Goal: Task Accomplishment & Management: Manage account settings

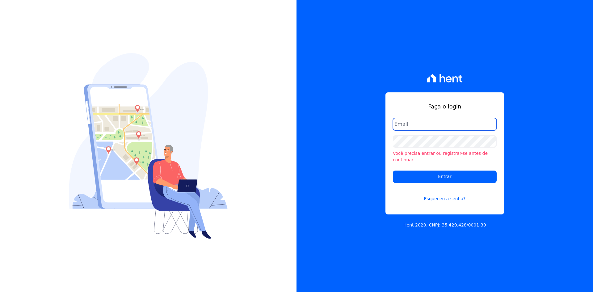
click at [431, 126] on input "email" at bounding box center [445, 124] width 104 height 12
type input "[PERSON_NAME][EMAIL_ADDRESS][DOMAIN_NAME]"
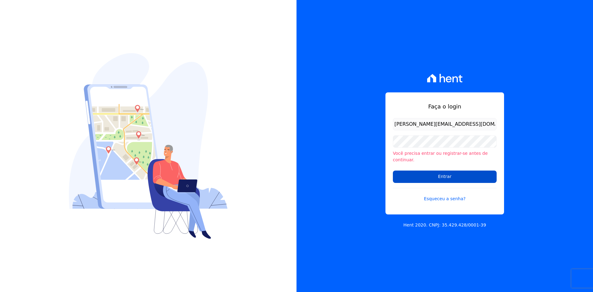
click at [437, 174] on input "Entrar" at bounding box center [445, 176] width 104 height 12
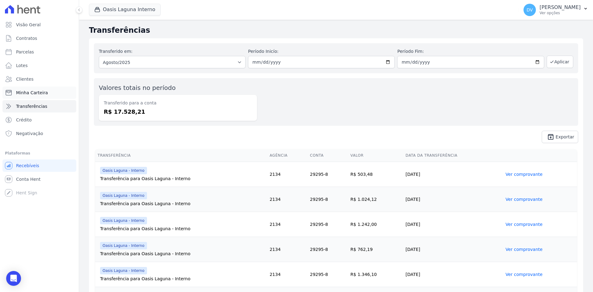
click at [30, 89] on link "Minha Carteira" at bounding box center [39, 92] width 74 height 12
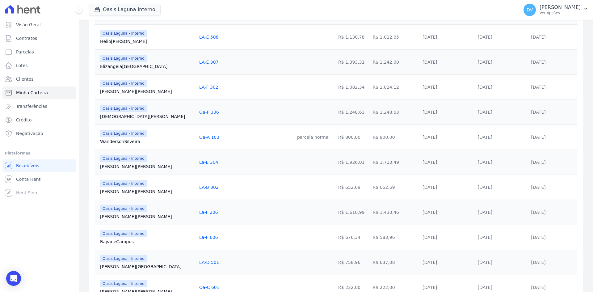
scroll to position [123, 0]
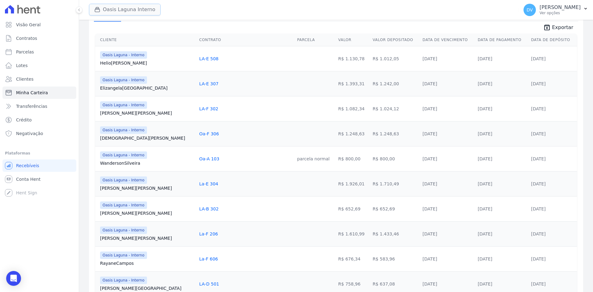
click at [111, 9] on button "Oasis Laguna Interno" at bounding box center [125, 10] width 72 height 12
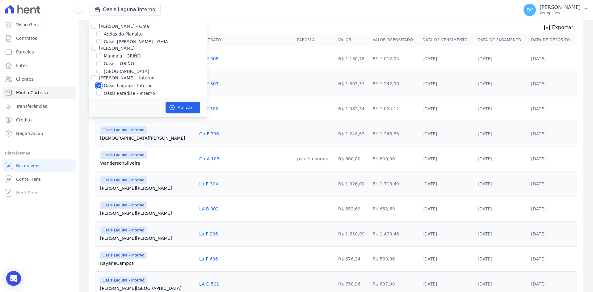
drag, startPoint x: 101, startPoint y: 85, endPoint x: 113, endPoint y: 76, distance: 15.5
click at [101, 85] on input "Oasis Laguna - Interno" at bounding box center [98, 85] width 5 height 5
checkbox input "false"
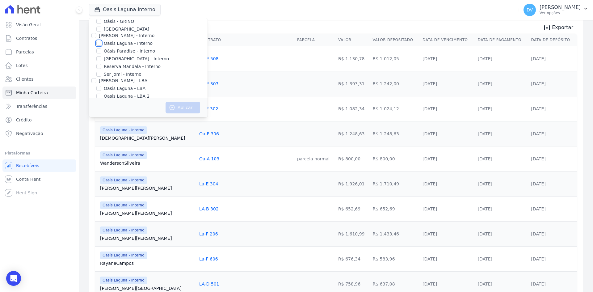
scroll to position [49, 0]
click at [99, 54] on input "[GEOGRAPHIC_DATA] - Interno" at bounding box center [98, 52] width 5 height 5
checkbox input "true"
click at [184, 101] on div "Aplicar" at bounding box center [148, 107] width 119 height 19
click at [179, 106] on button "Aplicar" at bounding box center [182, 108] width 35 height 12
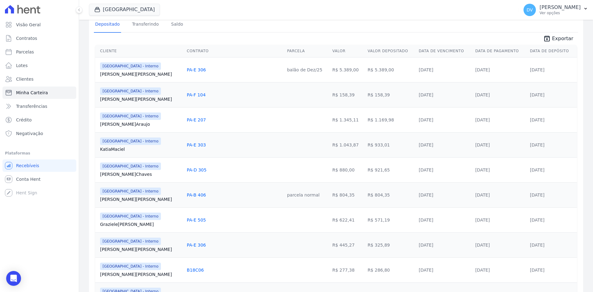
scroll to position [0, 0]
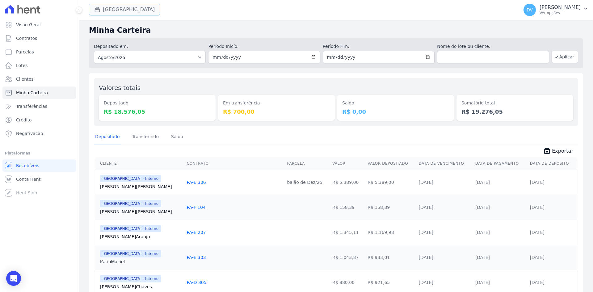
click at [119, 5] on button "[GEOGRAPHIC_DATA]" at bounding box center [124, 10] width 71 height 12
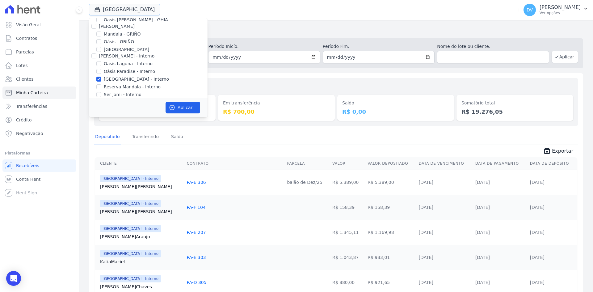
scroll to position [49, 0]
click at [100, 52] on input "[GEOGRAPHIC_DATA] - Interno" at bounding box center [98, 52] width 5 height 5
checkbox input "false"
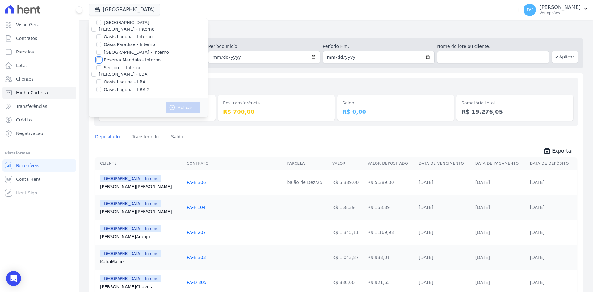
click at [100, 62] on input "Reserva Mandala - Interno" at bounding box center [98, 59] width 5 height 5
checkbox input "true"
click at [182, 106] on button "Aplicar" at bounding box center [182, 108] width 35 height 12
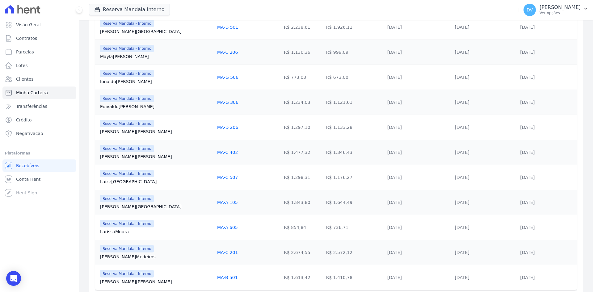
scroll to position [278, 0]
